Goal: Task Accomplishment & Management: Use online tool/utility

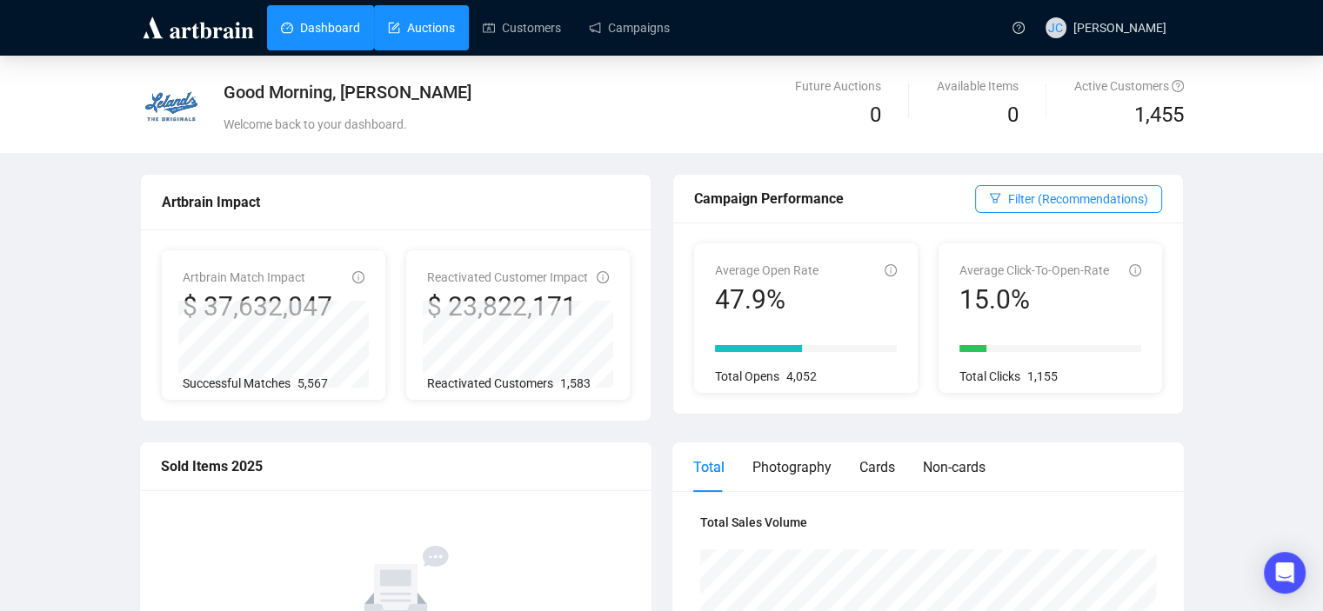
click at [423, 23] on link "Auctions" at bounding box center [421, 27] width 67 height 45
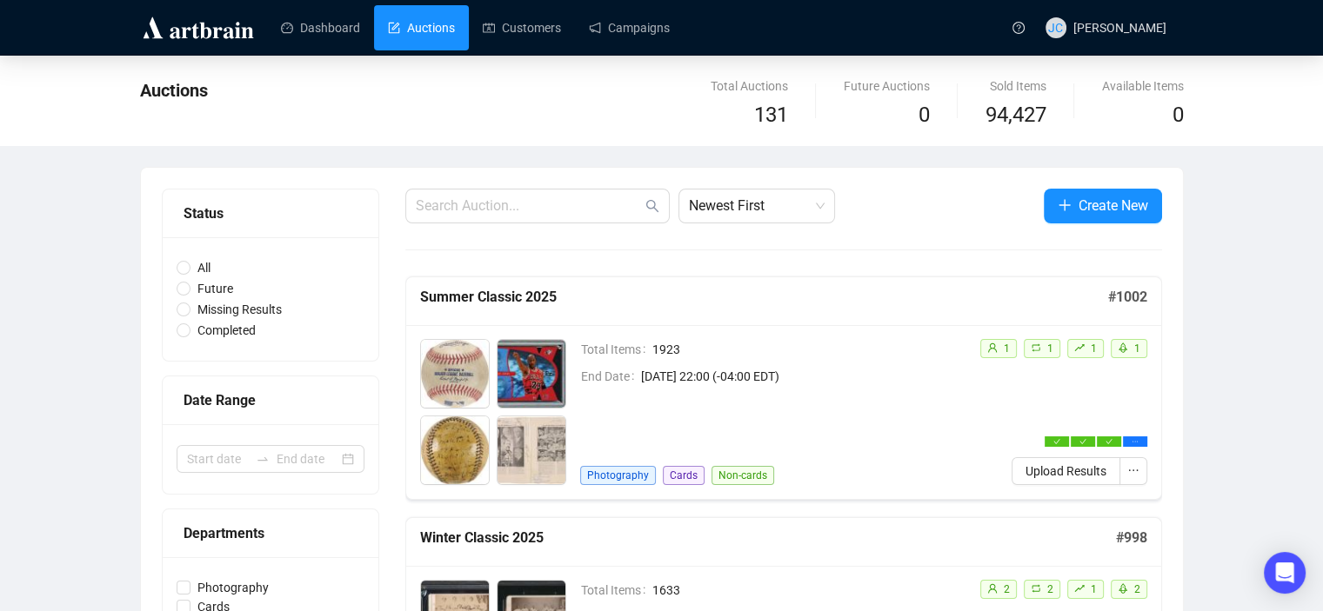
scroll to position [160, 0]
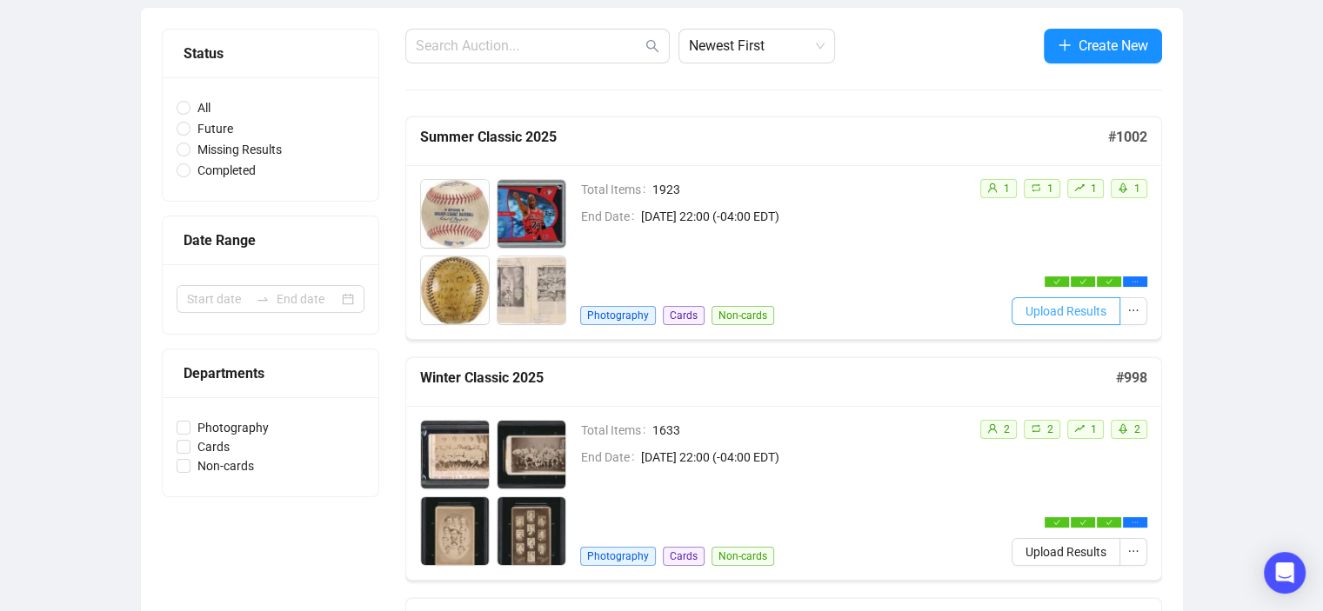
click at [1047, 308] on span "Upload Results" at bounding box center [1065, 311] width 81 height 19
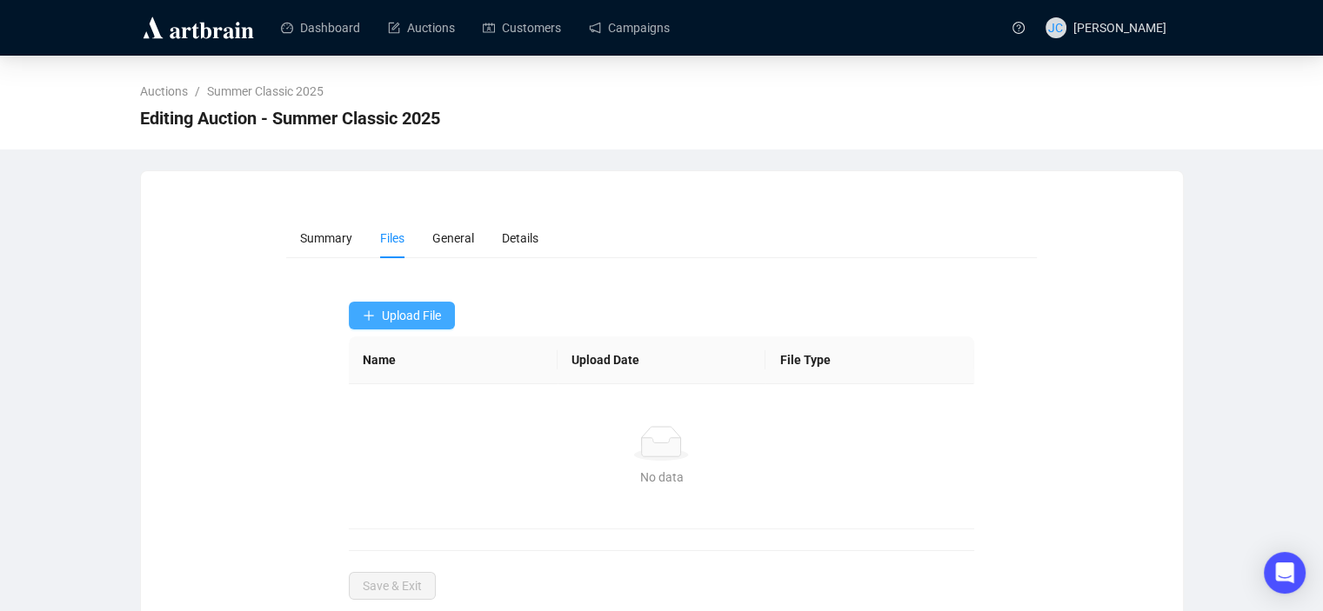
click at [414, 318] on span "Upload File" at bounding box center [411, 316] width 59 height 14
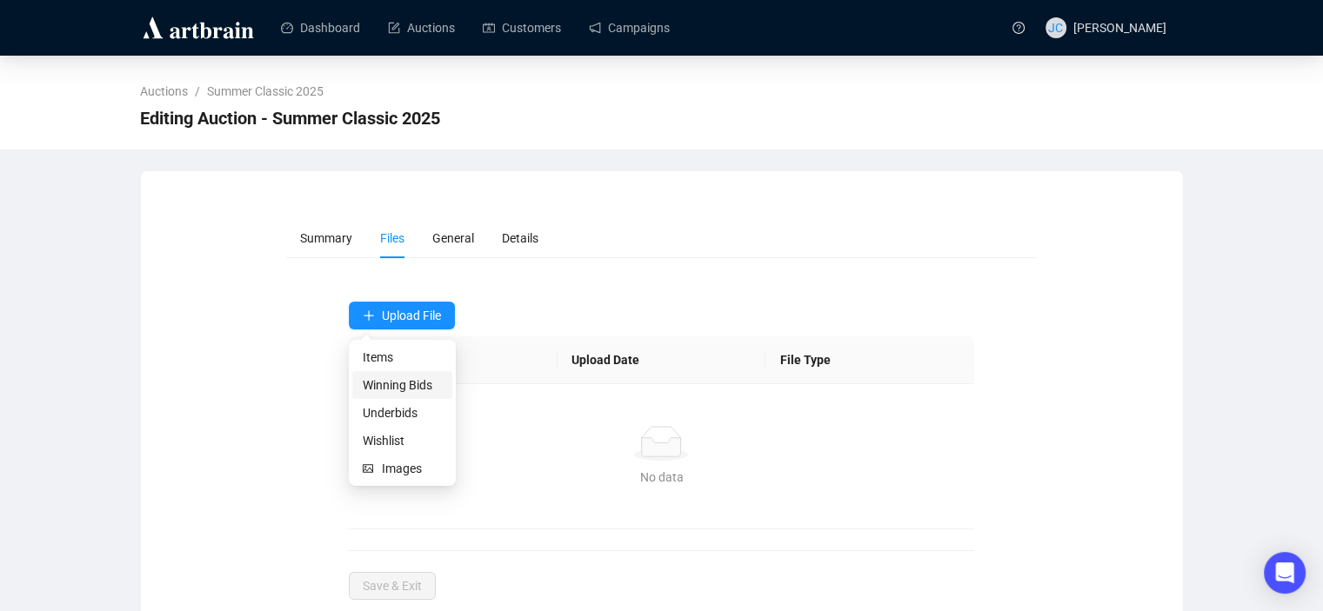
click at [381, 389] on span "Winning Bids" at bounding box center [402, 385] width 79 height 19
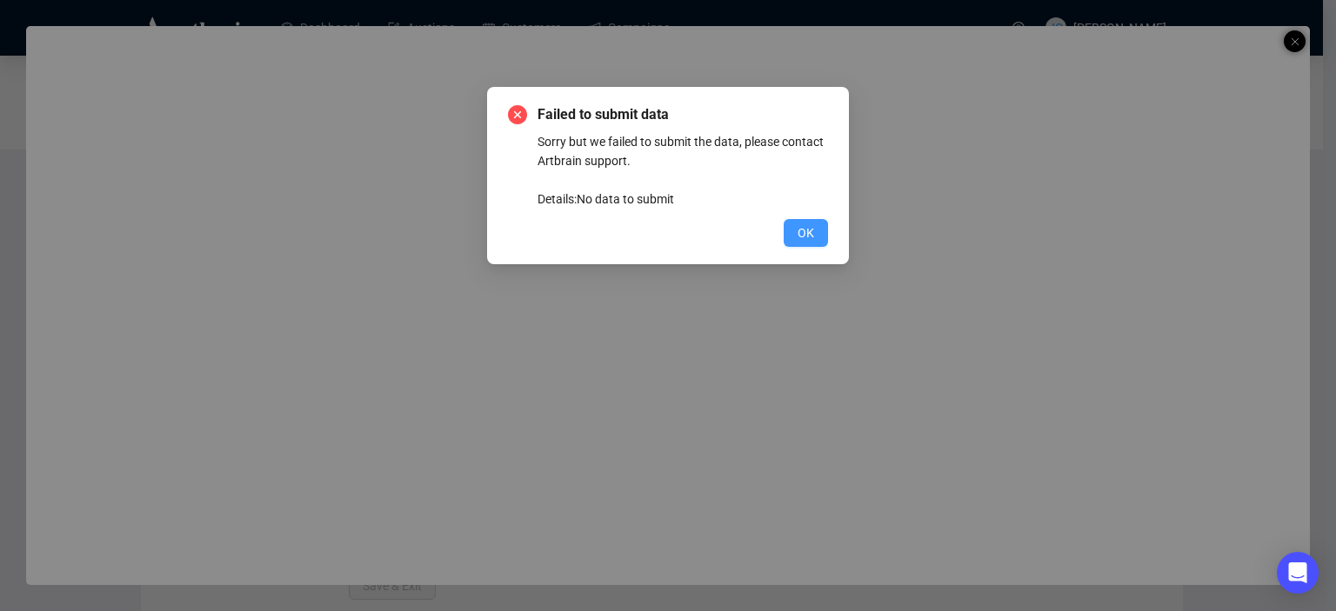
click at [805, 229] on span "OK" at bounding box center [805, 232] width 17 height 19
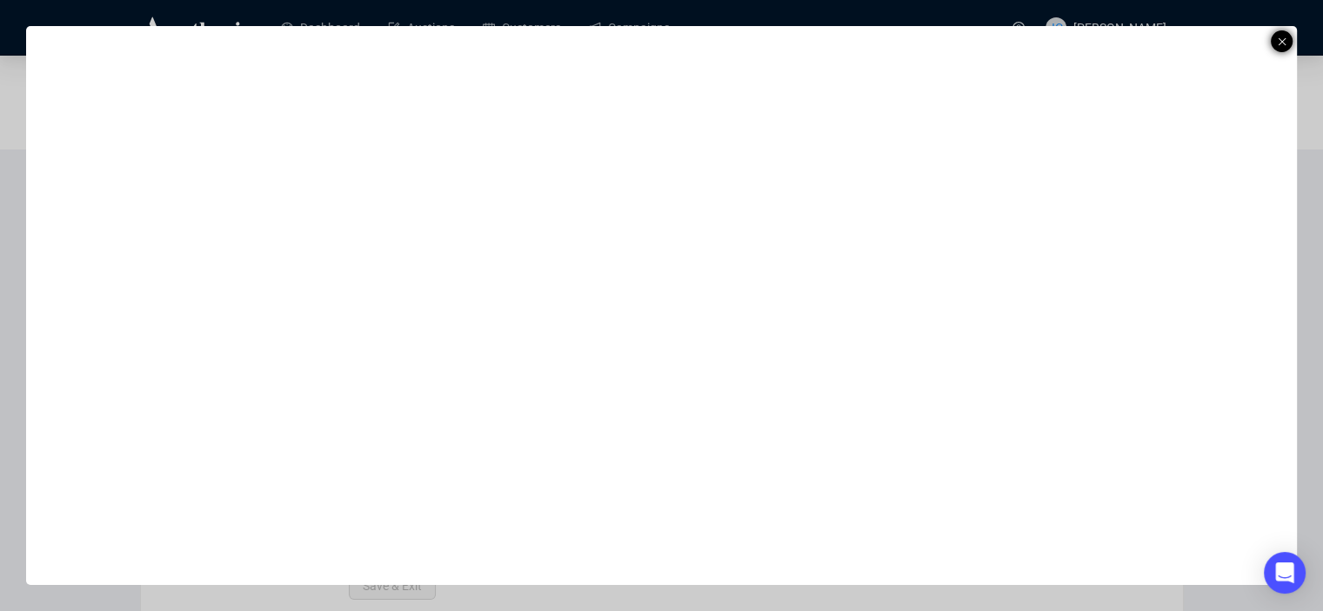
click at [1280, 37] on icon at bounding box center [1281, 41] width 9 height 21
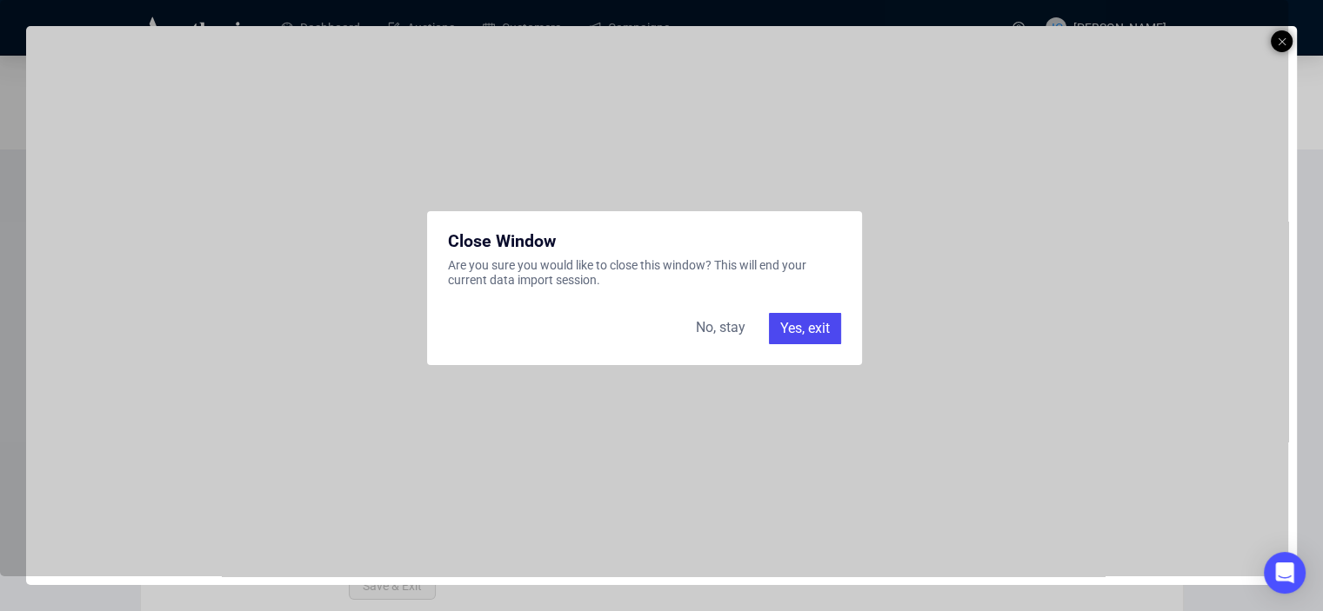
click at [790, 330] on div "Yes, exit" at bounding box center [805, 328] width 72 height 31
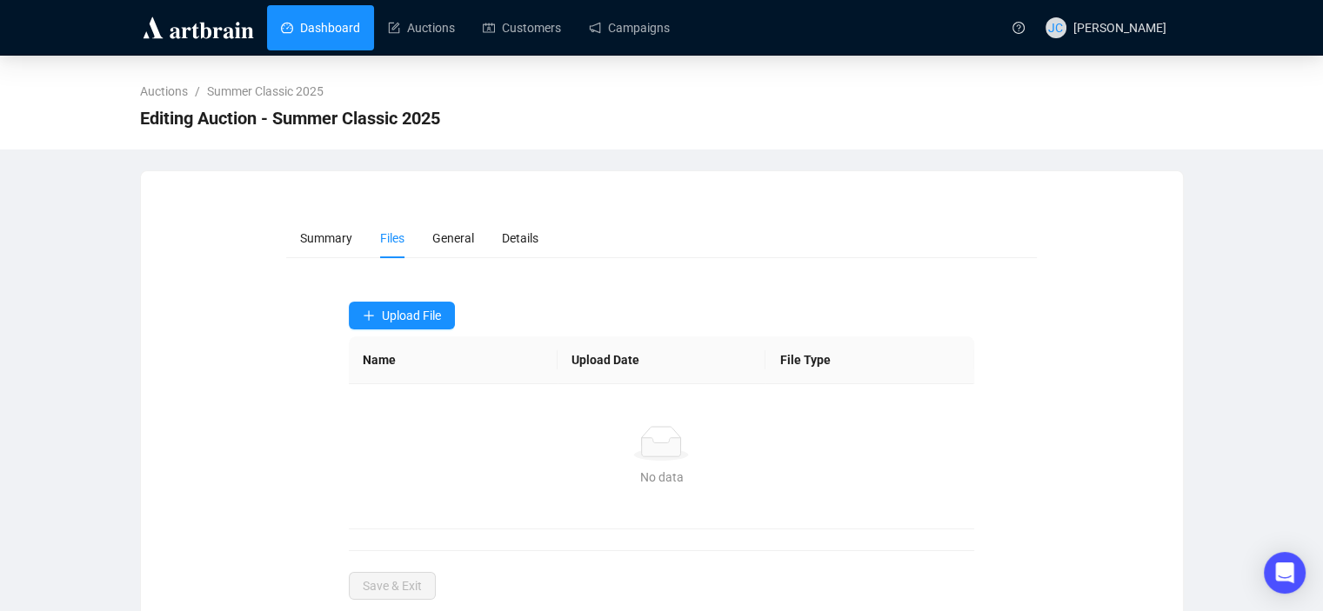
click at [281, 37] on link "Dashboard" at bounding box center [320, 27] width 79 height 45
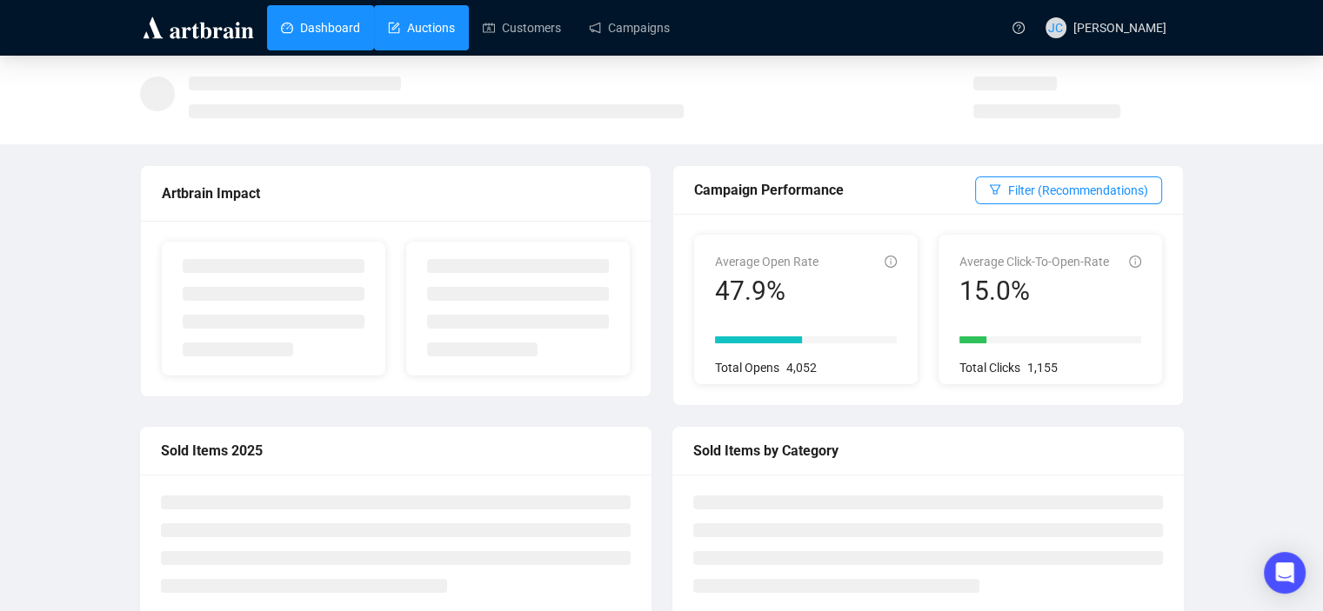
click at [391, 27] on link "Auctions" at bounding box center [421, 27] width 67 height 45
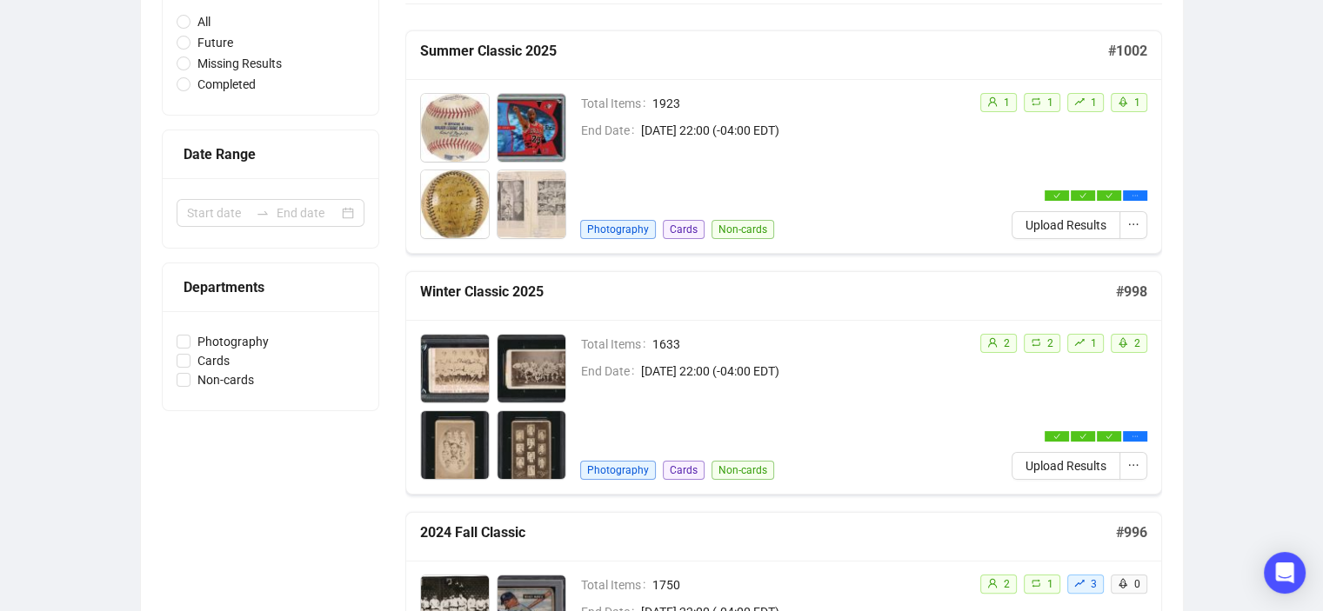
scroll to position [247, 0]
